Goal: Information Seeking & Learning: Learn about a topic

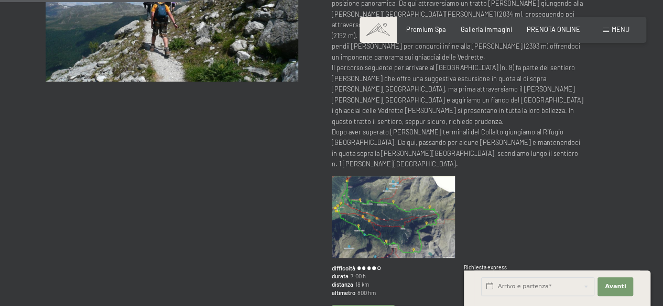
scroll to position [211, 0]
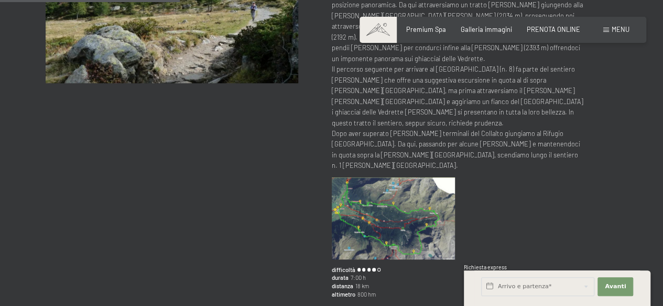
click at [414, 178] on img at bounding box center [393, 219] width 123 height 82
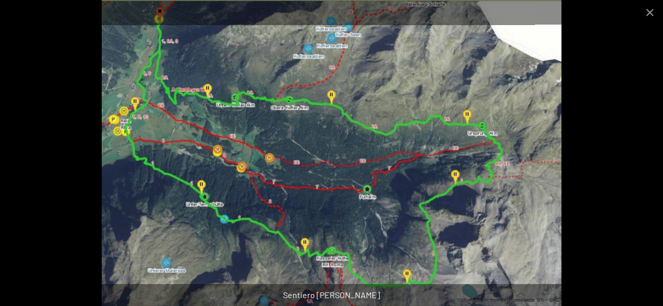
click at [393, 235] on img at bounding box center [332, 153] width 460 height 306
drag, startPoint x: 393, startPoint y: 235, endPoint x: 391, endPoint y: 221, distance: 13.8
click at [391, 221] on img at bounding box center [332, 153] width 460 height 306
click at [438, 86] on img at bounding box center [332, 153] width 460 height 306
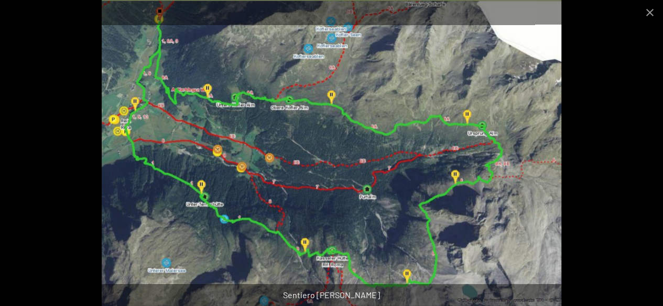
drag, startPoint x: 438, startPoint y: 86, endPoint x: 455, endPoint y: 66, distance: 26.8
click at [455, 66] on img at bounding box center [332, 153] width 460 height 306
drag, startPoint x: 455, startPoint y: 66, endPoint x: 486, endPoint y: 133, distance: 73.3
click at [486, 133] on img at bounding box center [332, 153] width 460 height 306
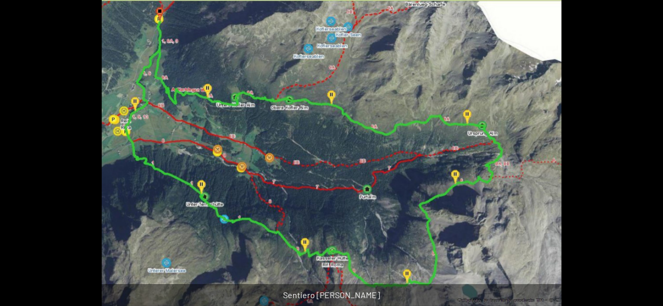
click at [486, 133] on img at bounding box center [332, 153] width 460 height 306
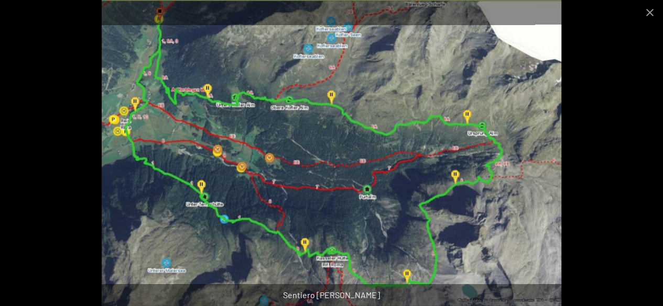
scroll to position [456, 0]
click at [647, 15] on button "Close gallery" at bounding box center [649, 12] width 26 height 25
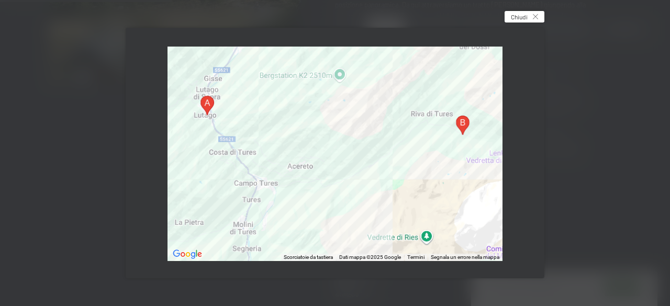
click at [528, 16] on span "Chiudi" at bounding box center [519, 17] width 17 height 9
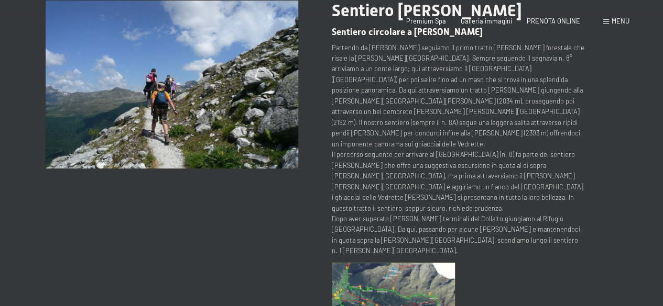
scroll to position [0, 0]
